Goal: Transaction & Acquisition: Purchase product/service

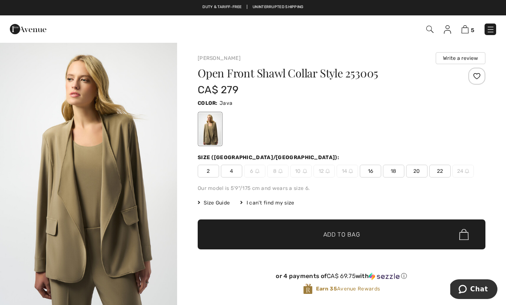
click at [464, 32] on img at bounding box center [464, 29] width 7 height 8
click at [467, 29] on img at bounding box center [464, 29] width 7 height 8
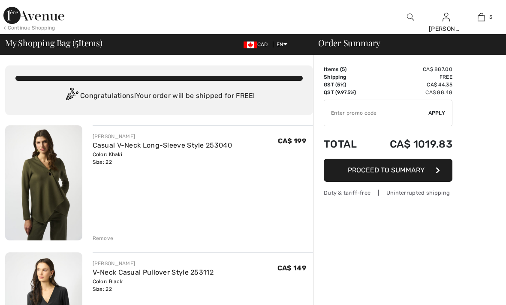
click at [98, 238] on div "Remove" at bounding box center [103, 239] width 21 height 8
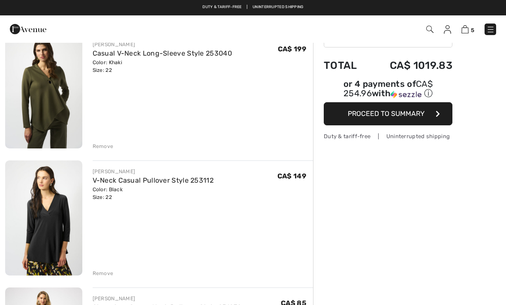
scroll to position [76, 0]
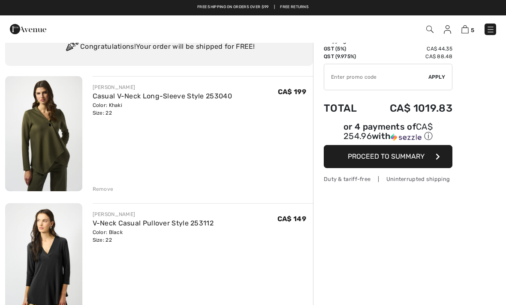
scroll to position [36, 0]
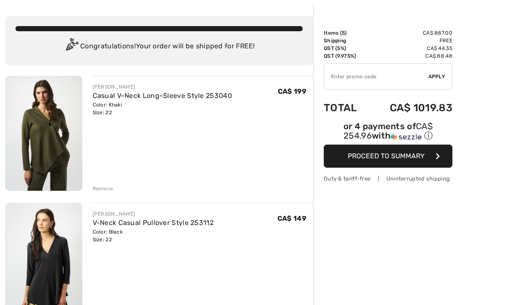
click at [426, 154] on button "Proceed to Summary" at bounding box center [387, 156] width 129 height 23
click at [411, 154] on span "Proceed to Summary" at bounding box center [385, 156] width 77 height 8
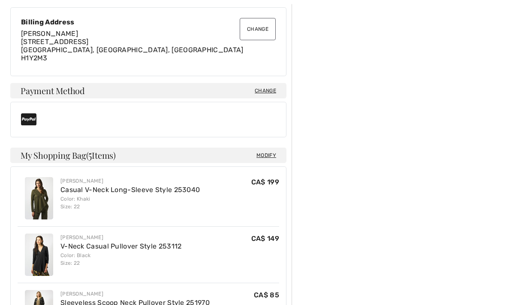
scroll to position [263, 0]
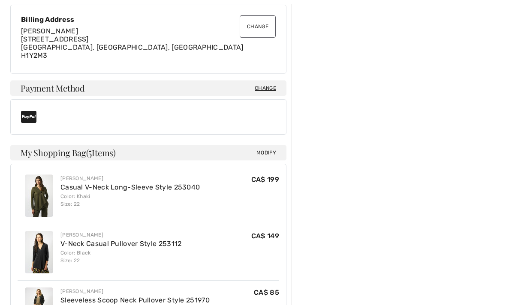
click at [266, 156] on span "Modify" at bounding box center [266, 153] width 20 height 9
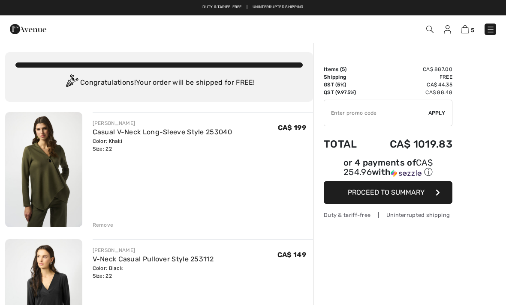
click at [102, 228] on div "Remove" at bounding box center [103, 225] width 21 height 8
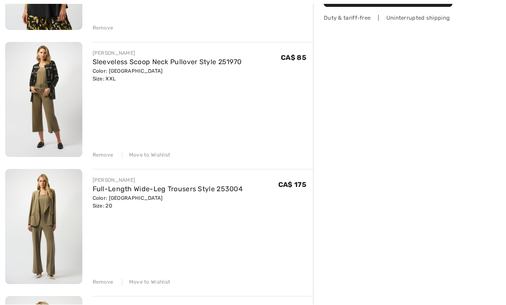
scroll to position [198, 0]
click at [157, 281] on div "Move to Wishlist" at bounding box center [146, 282] width 49 height 8
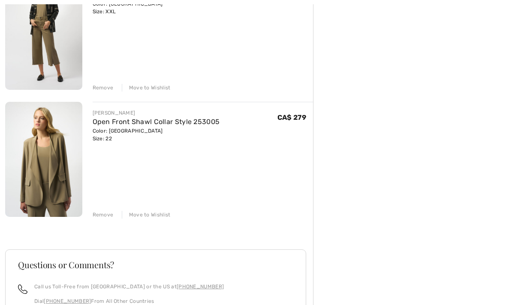
click at [159, 218] on div "Move to Wishlist" at bounding box center [146, 216] width 49 height 8
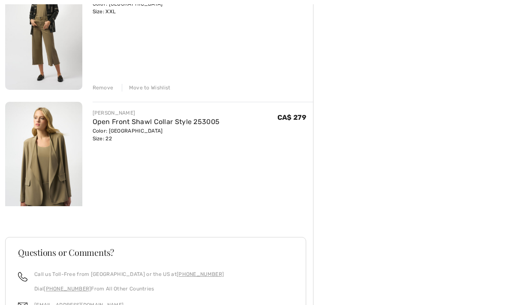
scroll to position [243, 0]
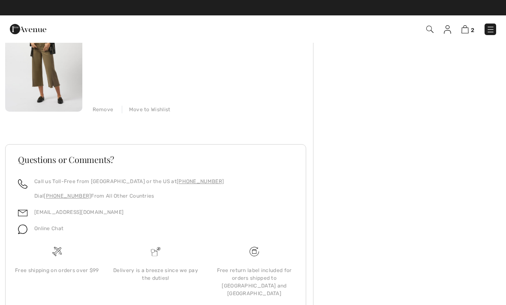
click at [162, 113] on div "Move to Wishlist" at bounding box center [146, 110] width 49 height 8
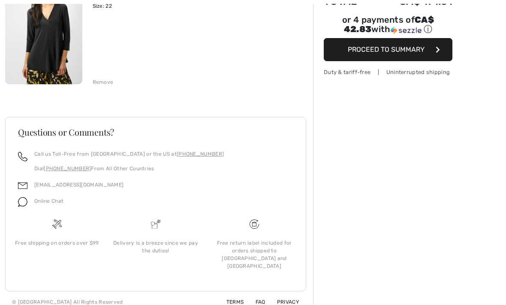
scroll to position [143, 0]
